Goal: Communication & Community: Answer question/provide support

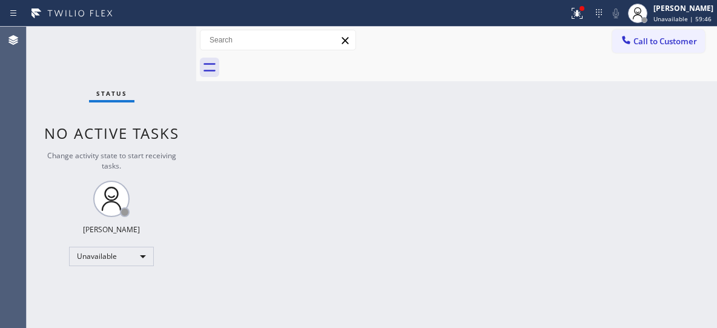
drag, startPoint x: 660, startPoint y: 42, endPoint x: 579, endPoint y: 58, distance: 82.6
click at [659, 42] on span "Call to Customer" at bounding box center [665, 41] width 64 height 11
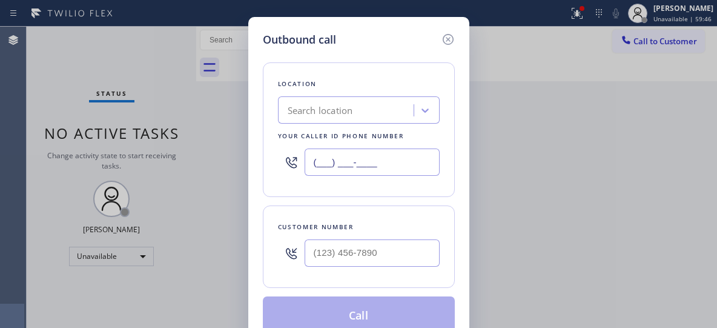
drag, startPoint x: 373, startPoint y: 153, endPoint x: 282, endPoint y: 122, distance: 95.9
click at [283, 125] on div "Location Search location Your caller id phone number (___) ___-____" at bounding box center [359, 129] width 192 height 134
paste input "323) 416-2342"
type input "(323) 416-2342"
click at [334, 262] on input "(___) ___-____" at bounding box center [372, 252] width 135 height 27
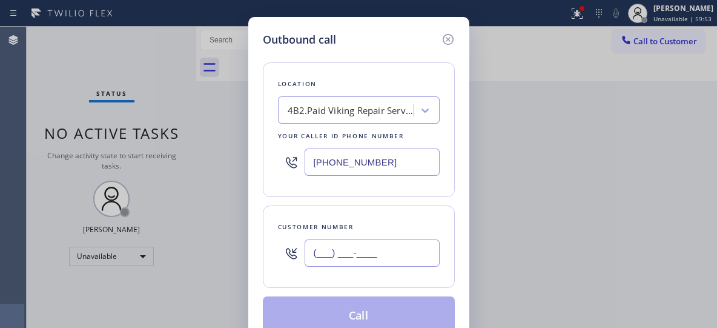
paste input "213) 820-0842"
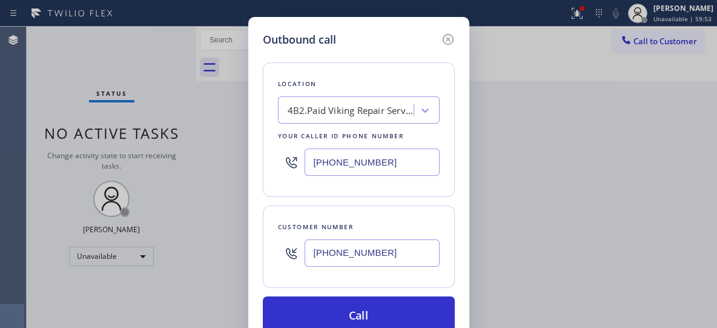
type input "(213) 820-0842"
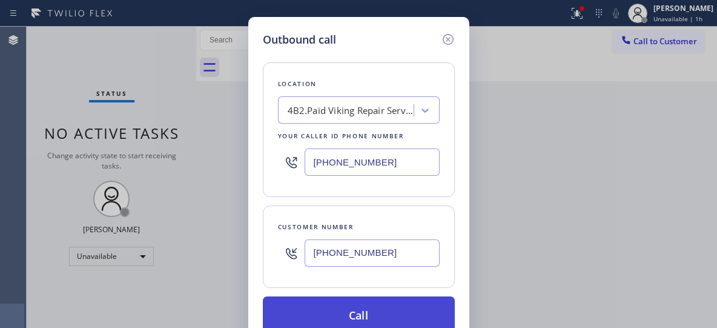
click at [333, 303] on button "Call" at bounding box center [359, 315] width 192 height 39
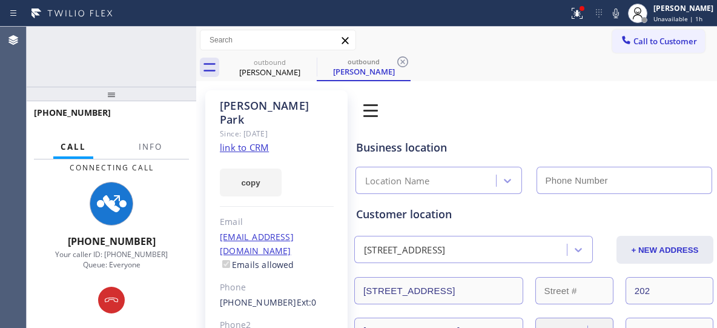
type input "(323) 416-2342"
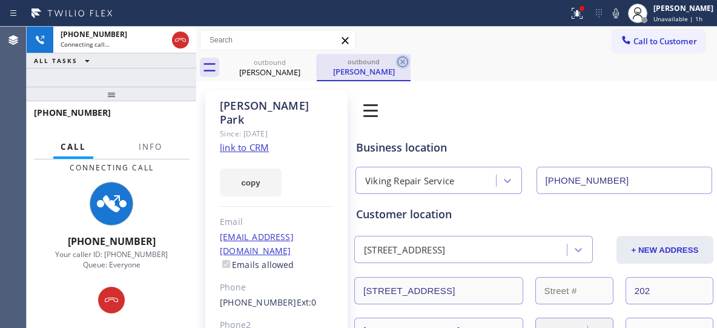
click at [408, 61] on icon at bounding box center [402, 61] width 15 height 15
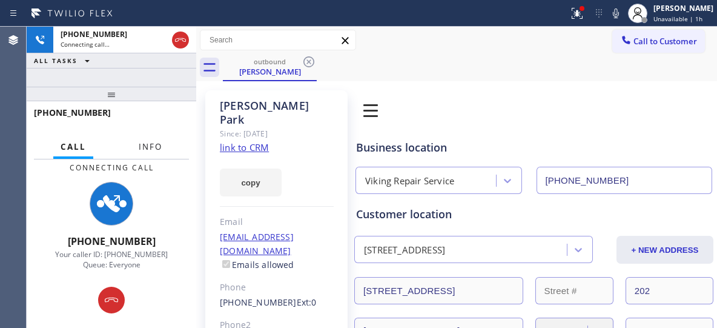
click at [146, 149] on span "Info" at bounding box center [151, 146] width 24 height 11
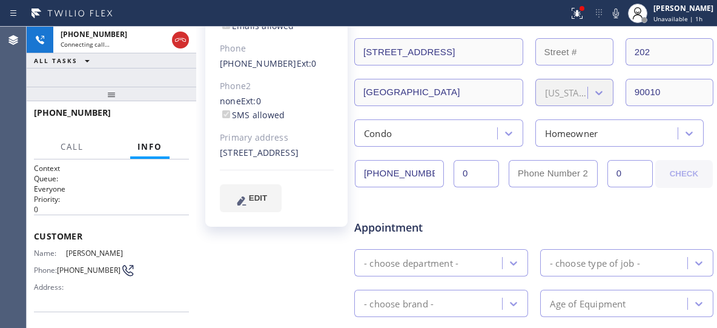
scroll to position [242, 0]
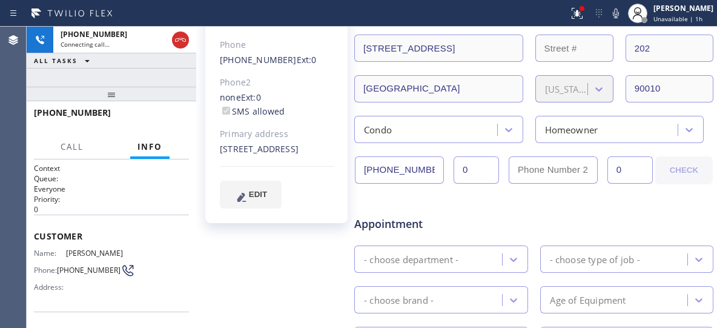
click at [108, 59] on div "+12138200842 Connecting call… ALL TASKS ALL TASKS ACTIVE TASKS TASKS IN WRAP UP…" at bounding box center [112, 177] width 170 height 301
drag, startPoint x: 84, startPoint y: 116, endPoint x: 29, endPoint y: 110, distance: 54.9
click at [28, 110] on div "+12138200842" at bounding box center [112, 118] width 170 height 34
copy span "+12138200842"
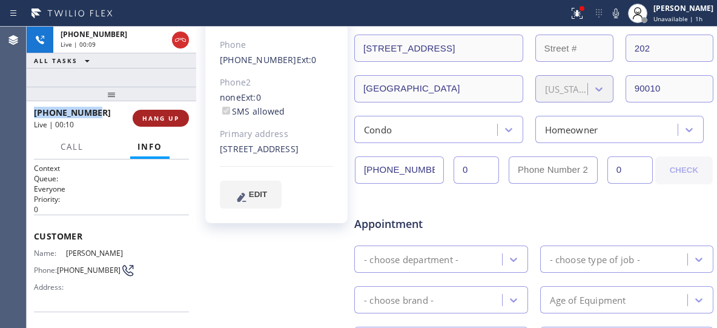
click at [155, 116] on span "HANG UP" at bounding box center [160, 118] width 37 height 8
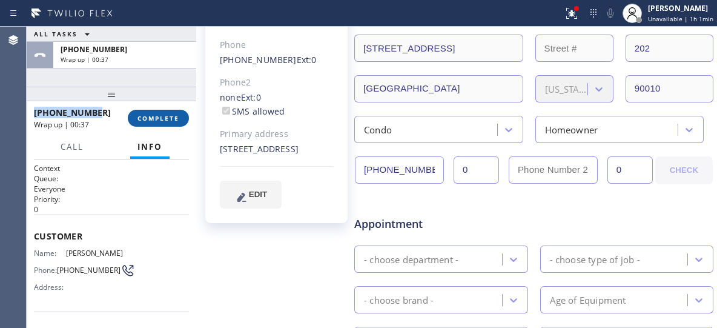
click at [159, 116] on span "COMPLETE" at bounding box center [158, 118] width 42 height 8
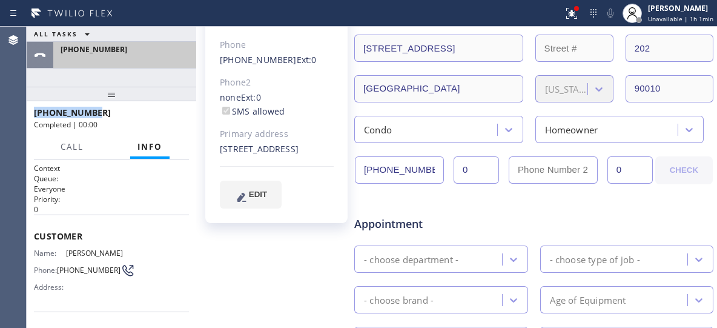
click at [106, 59] on div at bounding box center [125, 59] width 128 height 8
click at [39, 56] on icon at bounding box center [40, 55] width 15 height 15
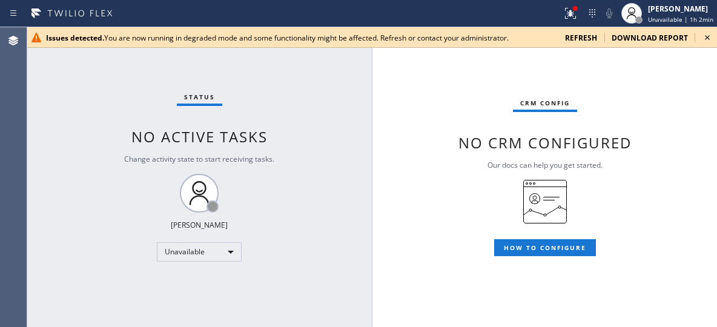
click at [705, 37] on icon at bounding box center [707, 37] width 15 height 15
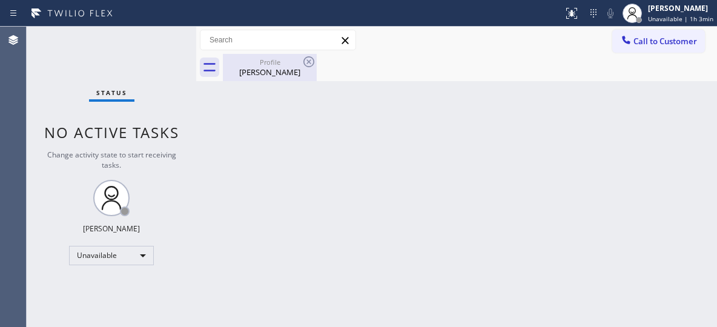
click at [266, 68] on div "[PERSON_NAME]" at bounding box center [269, 72] width 91 height 11
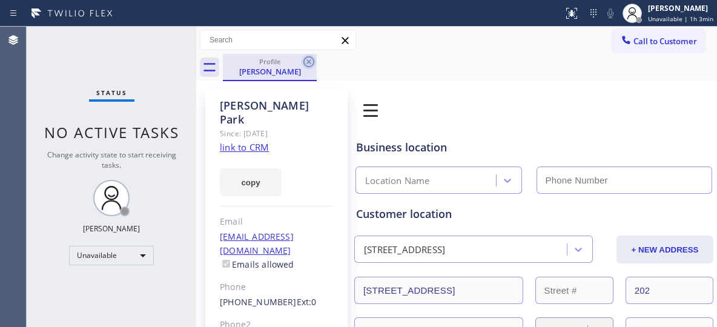
click at [309, 62] on icon at bounding box center [308, 61] width 11 height 11
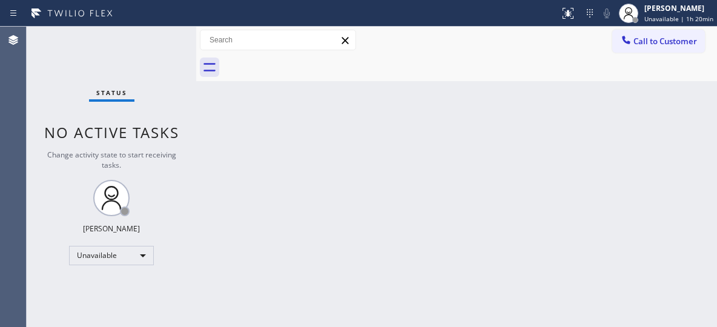
click at [50, 99] on div "Status No active tasks Change activity state to start receiving tasks. Donna Ar…" at bounding box center [112, 177] width 170 height 300
click at [678, 13] on div "Donna Arcenal Unavailable | 1h 20min" at bounding box center [679, 12] width 75 height 21
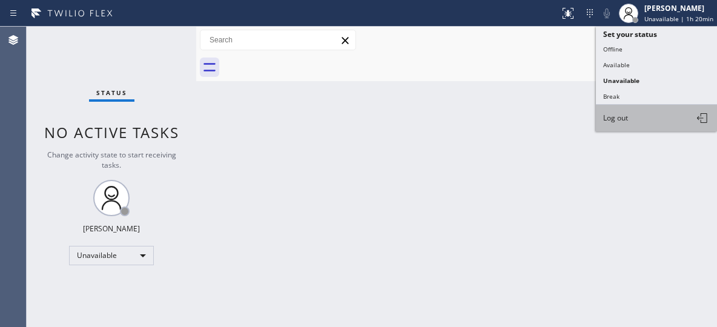
click at [637, 118] on button "Log out" at bounding box center [656, 118] width 121 height 27
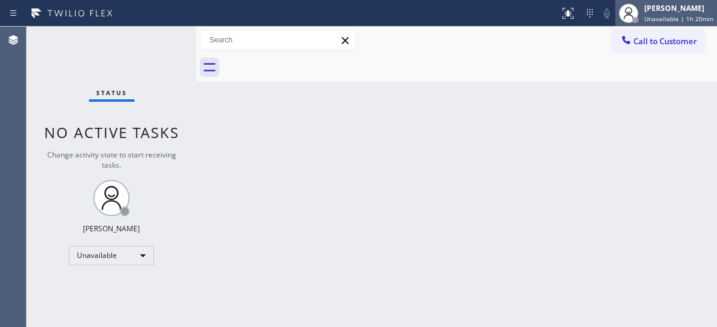
click at [667, 13] on div "[PERSON_NAME]" at bounding box center [678, 8] width 69 height 10
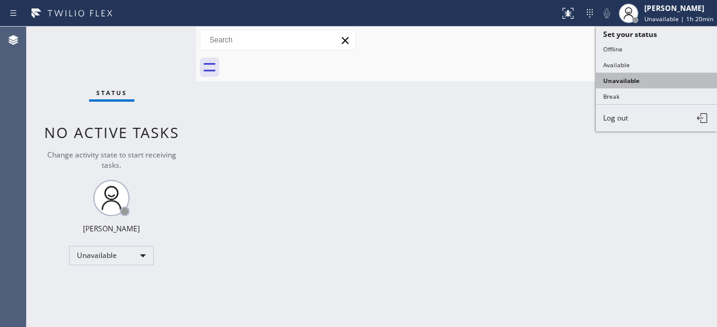
click at [656, 81] on button "Unavailable" at bounding box center [656, 81] width 121 height 16
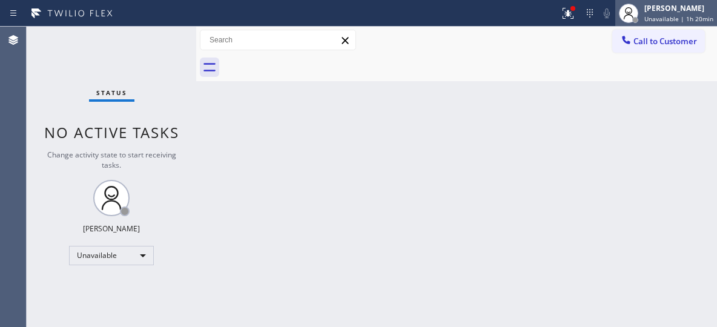
click at [654, 10] on div "[PERSON_NAME]" at bounding box center [678, 8] width 69 height 10
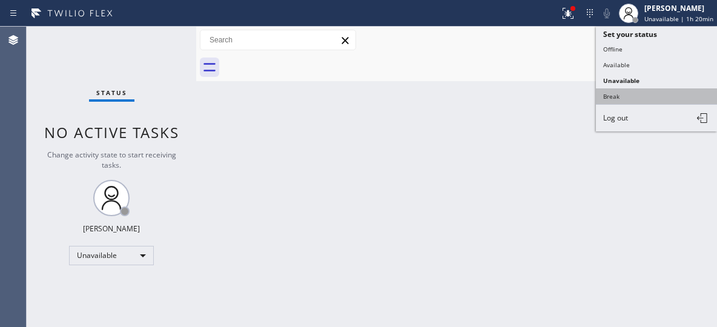
click at [662, 91] on button "Break" at bounding box center [656, 96] width 121 height 16
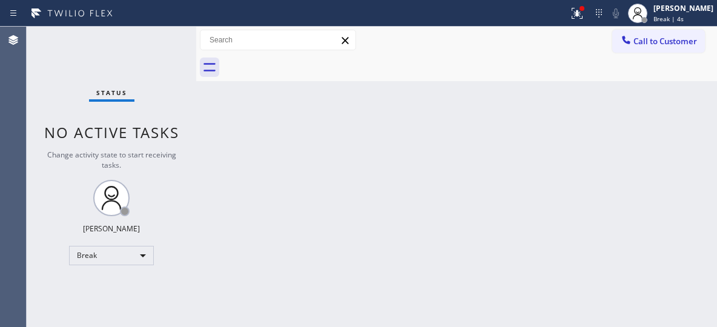
click at [569, 176] on div "Back to Dashboard Change Sender ID Customers Technicians Select a contact Outbo…" at bounding box center [456, 177] width 521 height 300
click at [495, 163] on div "Back to Dashboard Change Sender ID Customers Technicians Select a contact Outbo…" at bounding box center [456, 177] width 521 height 300
click at [670, 247] on div "Back to Dashboard Change Sender ID Customers Technicians Select a contact Outbo…" at bounding box center [456, 177] width 521 height 300
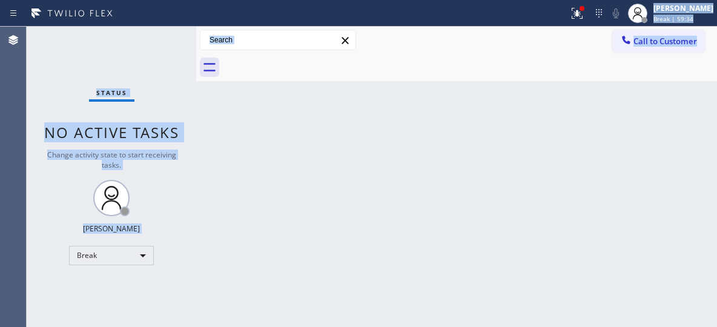
drag, startPoint x: 223, startPoint y: 139, endPoint x: 444, endPoint y: -39, distance: 283.7
click at [444, 0] on html "Status report Issue detected This issue could affect your workflow. Please cont…" at bounding box center [358, 163] width 717 height 327
click at [685, 19] on span "Break | 59:37" at bounding box center [673, 19] width 40 height 8
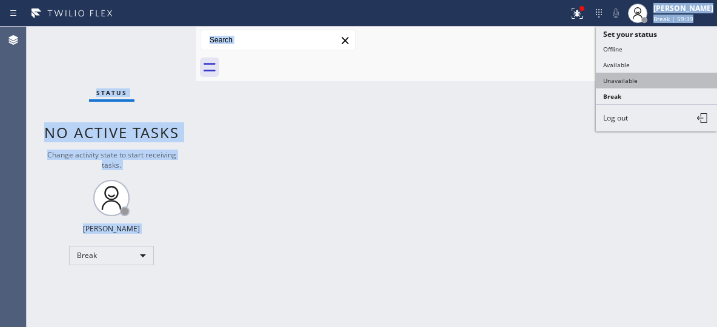
click at [626, 82] on button "Unavailable" at bounding box center [656, 81] width 121 height 16
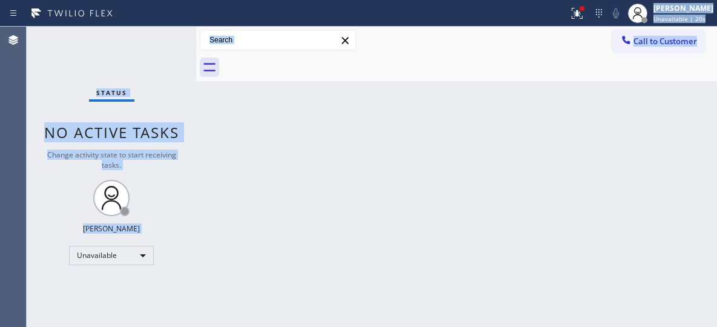
click at [488, 124] on div "Back to Dashboard Change Sender ID Customers Technicians Select a contact Outbo…" at bounding box center [456, 177] width 521 height 300
